Goal: Find specific page/section: Find specific page/section

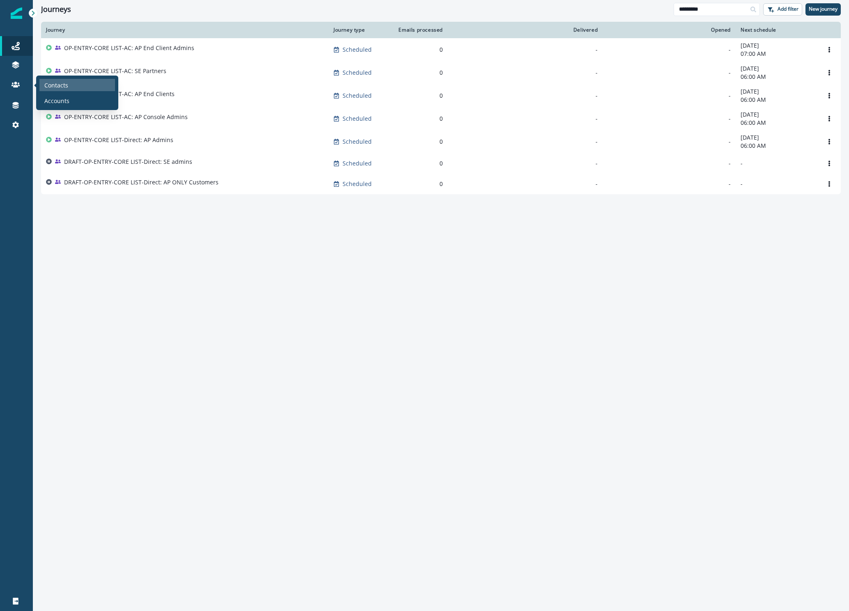
click at [49, 89] on p "Contacts" at bounding box center [56, 85] width 24 height 9
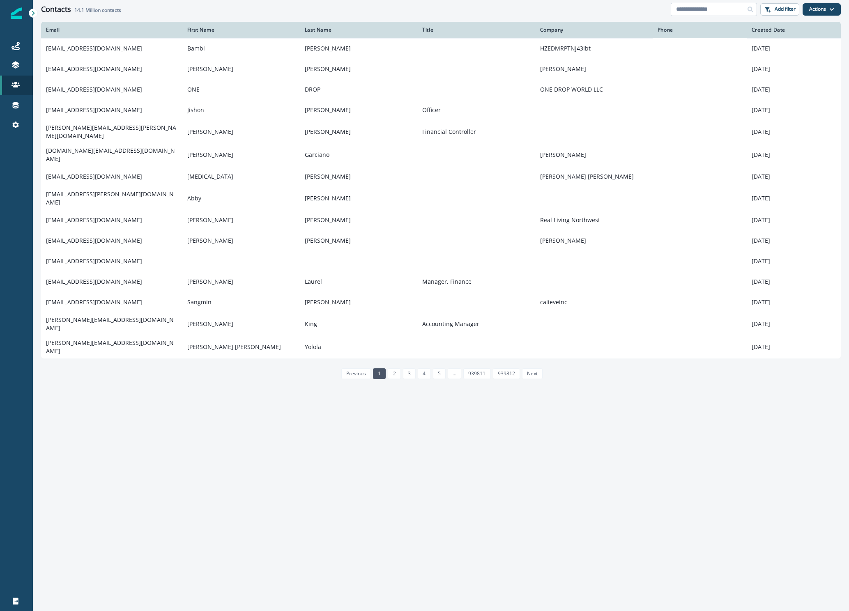
click at [697, 9] on input at bounding box center [714, 9] width 86 height 13
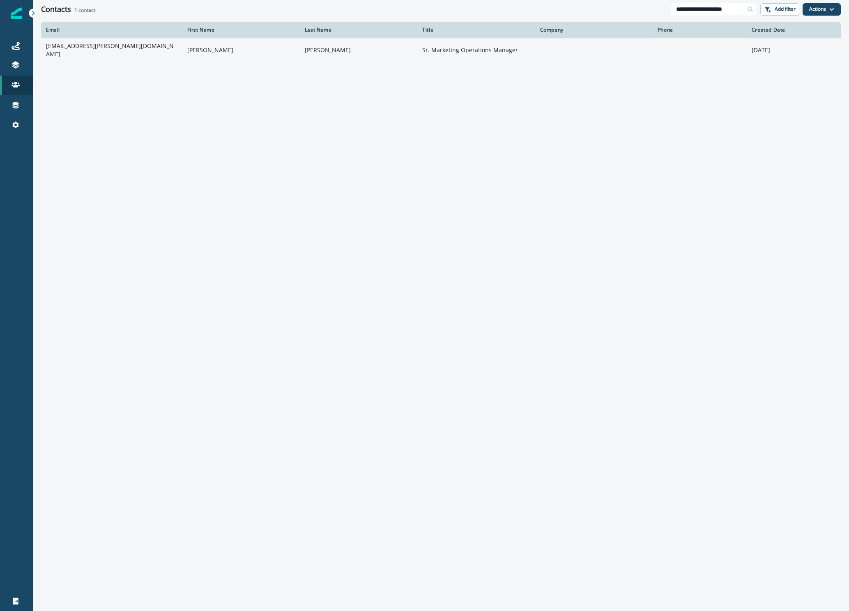
type input "**********"
click at [168, 46] on td "[EMAIL_ADDRESS][PERSON_NAME][DOMAIN_NAME]" at bounding box center [111, 49] width 141 height 23
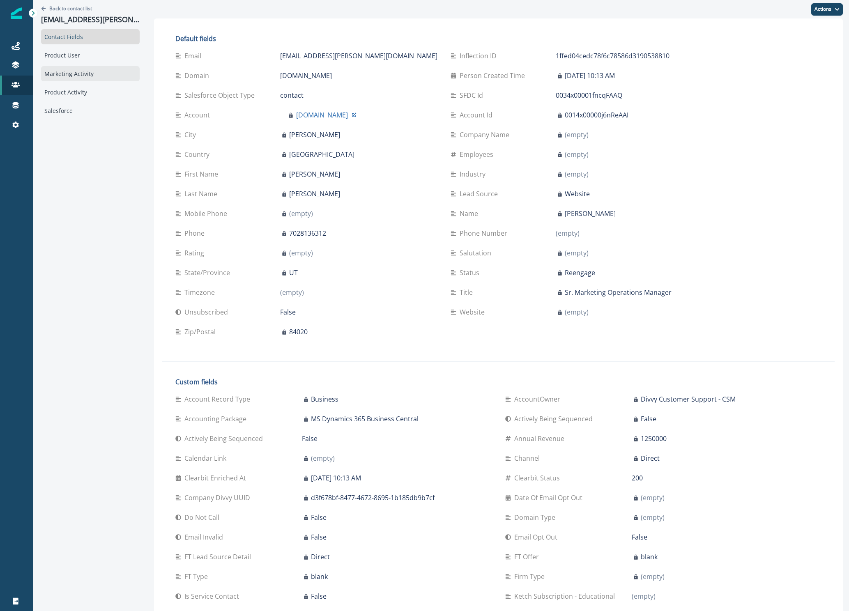
click at [90, 77] on div "Marketing Activity" at bounding box center [90, 73] width 99 height 15
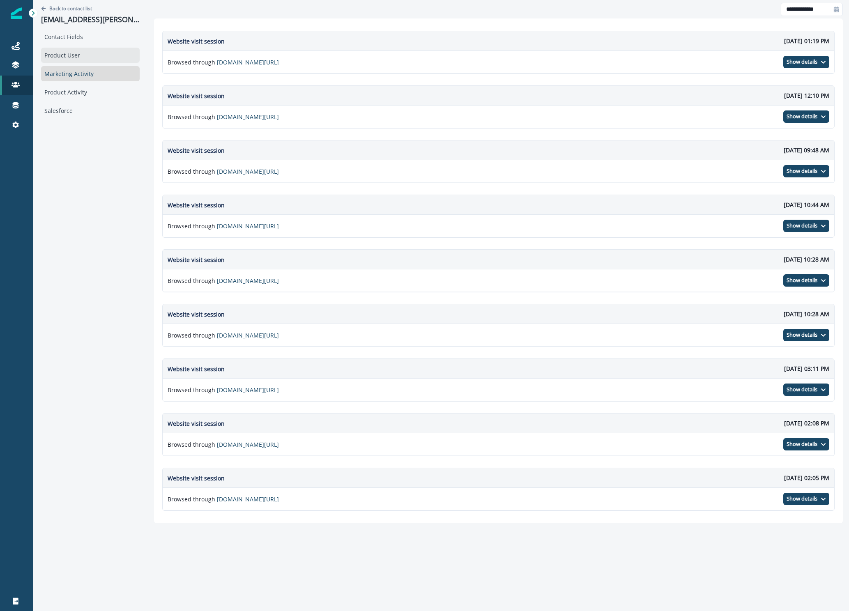
click at [81, 60] on div "Product User" at bounding box center [90, 55] width 99 height 15
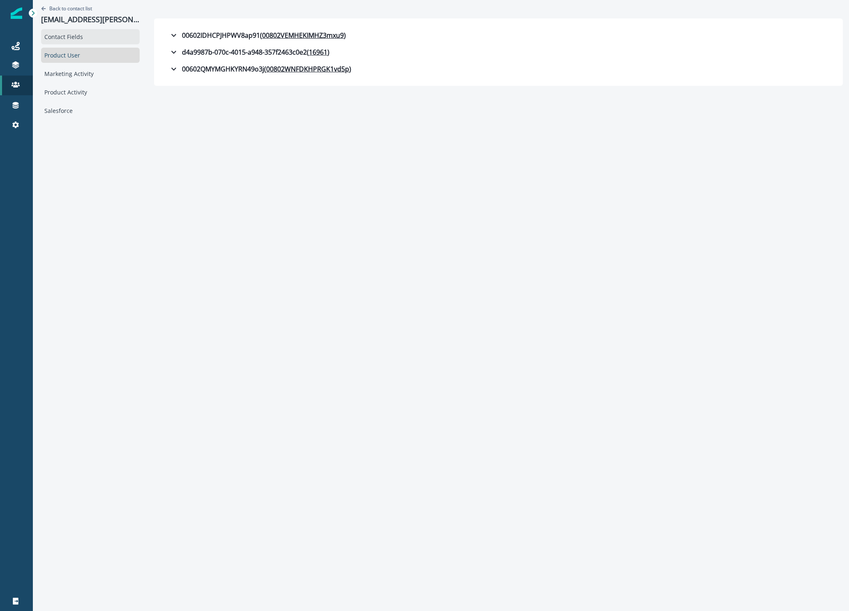
click at [75, 35] on div "Contact Fields" at bounding box center [90, 36] width 99 height 15
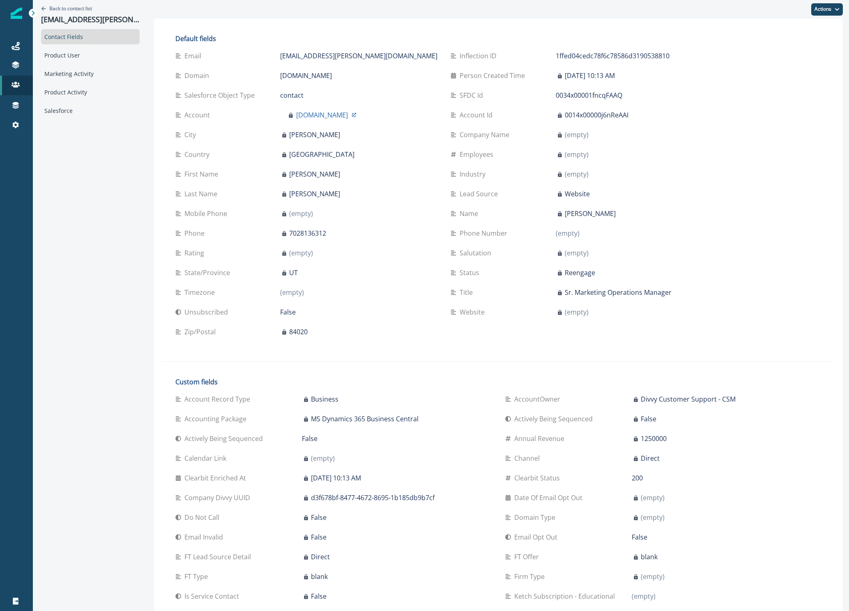
scroll to position [311, 0]
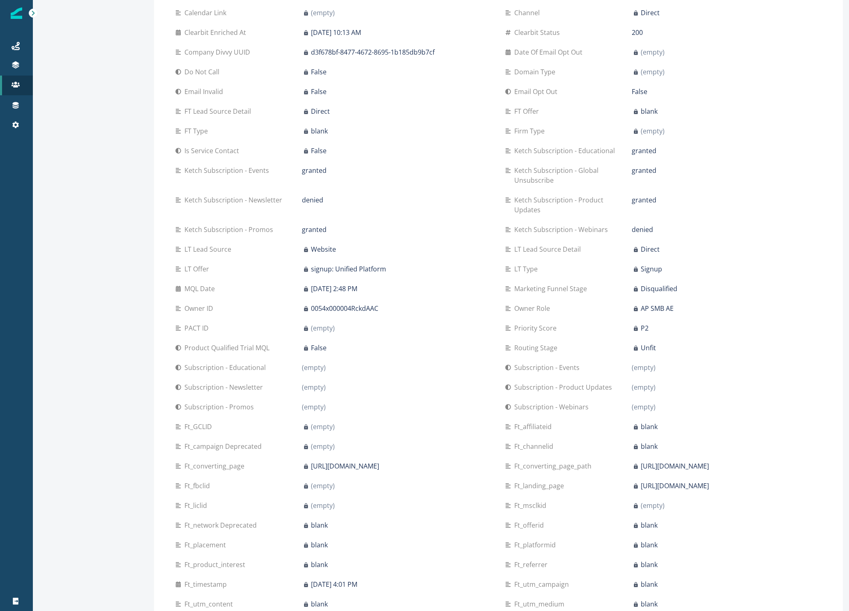
scroll to position [447, 0]
click at [307, 389] on p "(empty)" at bounding box center [314, 387] width 24 height 10
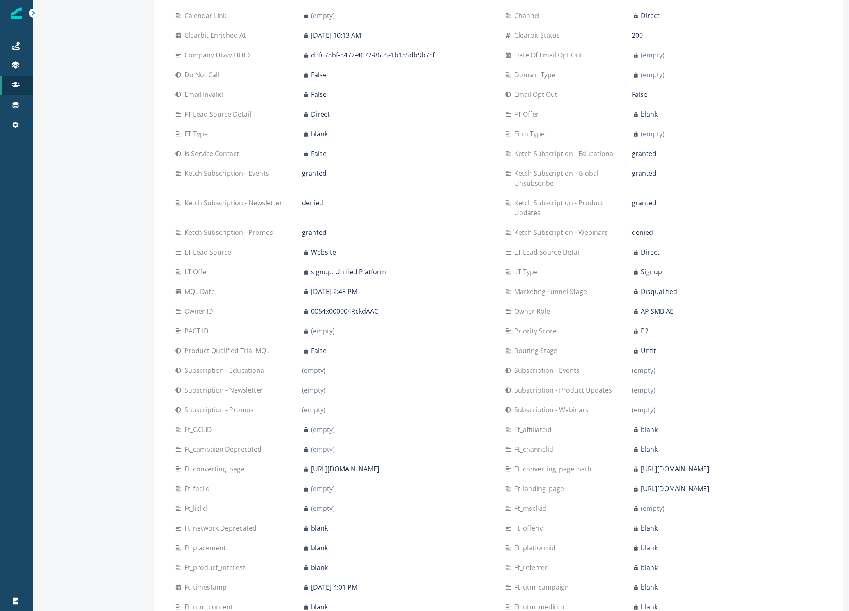
click at [329, 390] on div "(empty)" at bounding box center [397, 390] width 190 height 10
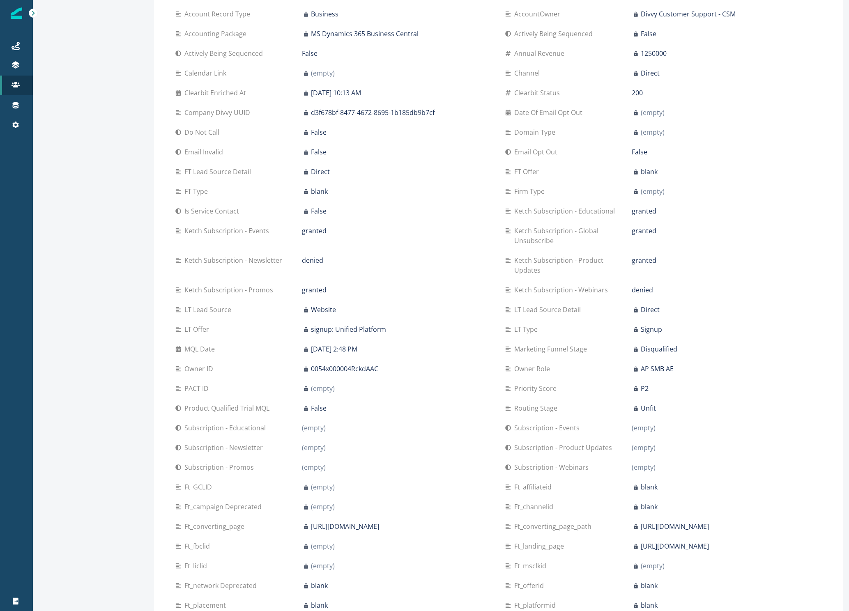
scroll to position [383, 0]
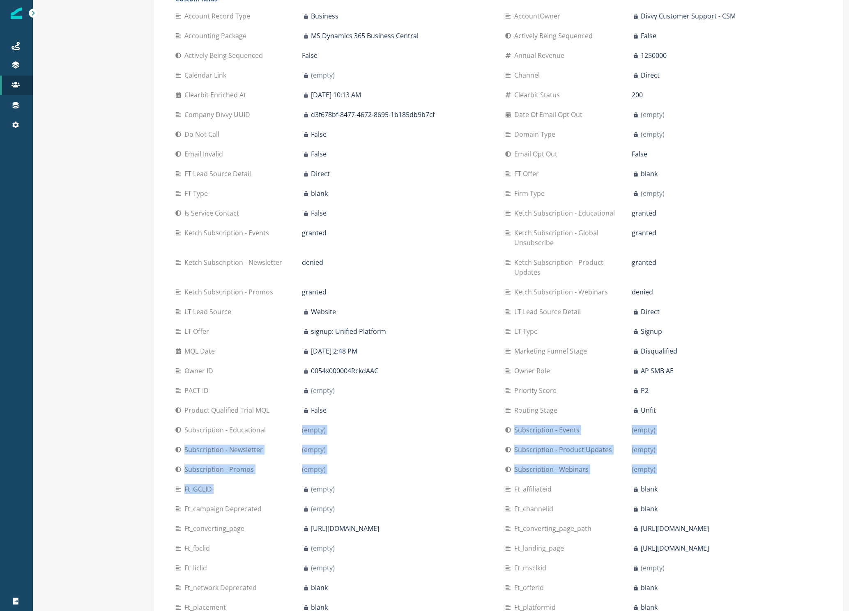
drag, startPoint x: 295, startPoint y: 430, endPoint x: 337, endPoint y: 480, distance: 65.3
click at [337, 480] on div "Account Record Type Business AccountOwner Divvy Customer Support - CSM Accounti…" at bounding box center [498, 440] width 646 height 868
click at [410, 461] on div "Subscription - Promos (empty)" at bounding box center [333, 470] width 317 height 20
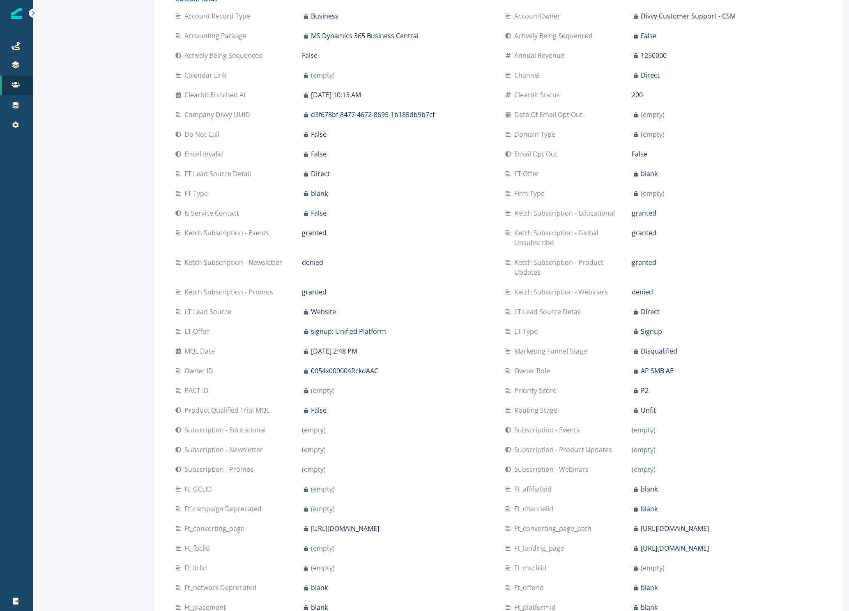
click at [463, 383] on div "PACT ID (empty)" at bounding box center [333, 391] width 317 height 20
